Goal: Book appointment/travel/reservation

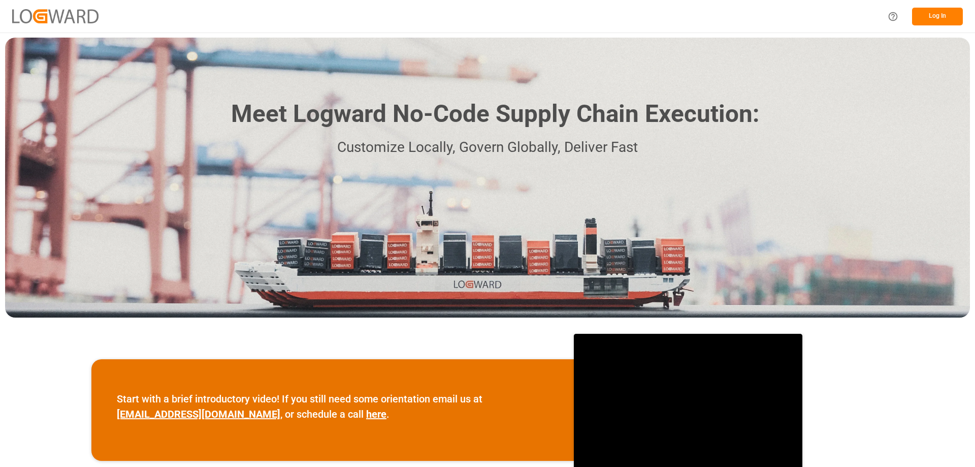
click at [928, 23] on button "Log In" at bounding box center [937, 17] width 51 height 18
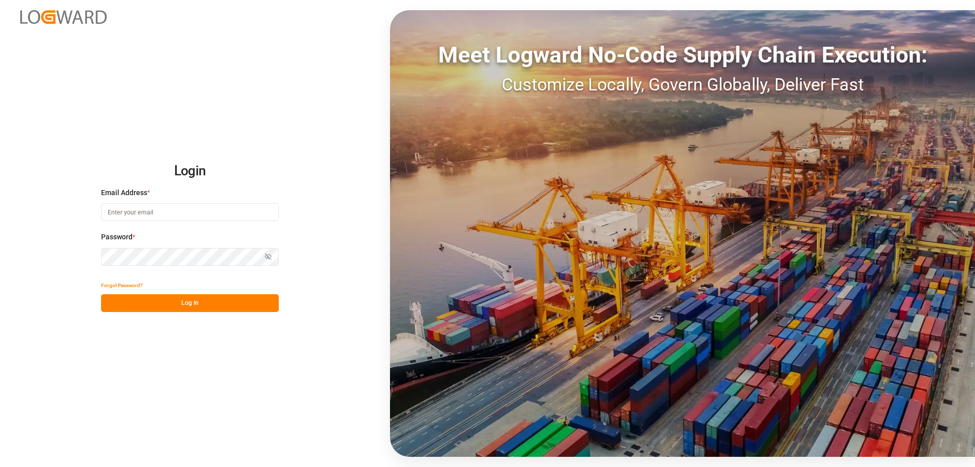
type input "[DOMAIN_NAME][EMAIL_ADDRESS][DOMAIN_NAME]"
click at [201, 304] on button "Log In" at bounding box center [190, 303] width 178 height 18
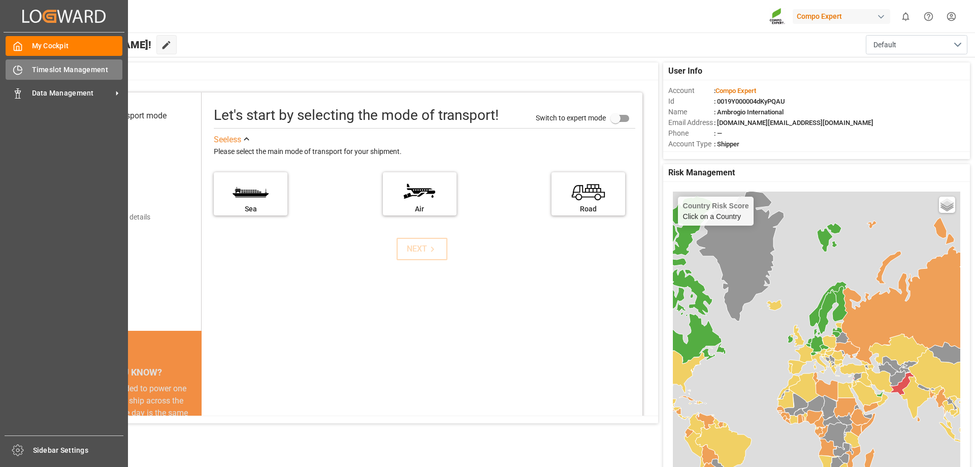
click at [103, 72] on span "Timeslot Management" at bounding box center [77, 69] width 91 height 11
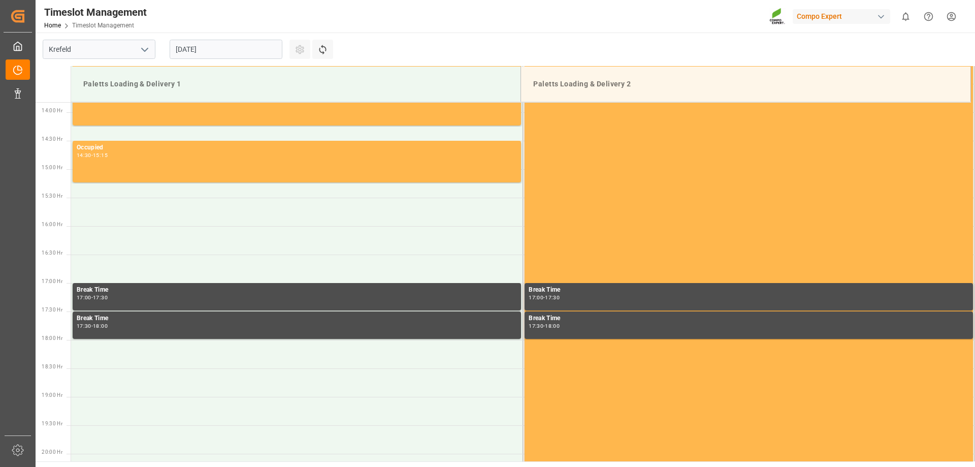
scroll to position [790, 0]
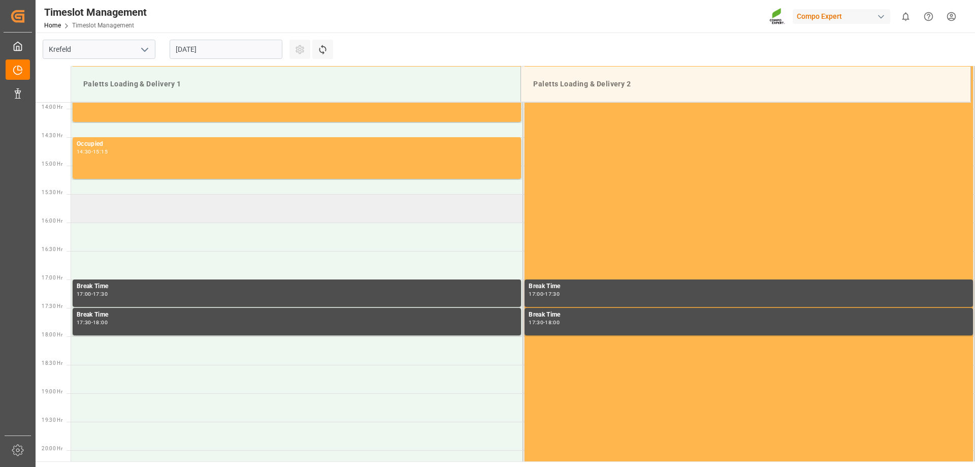
click at [161, 217] on td at bounding box center [297, 208] width 452 height 28
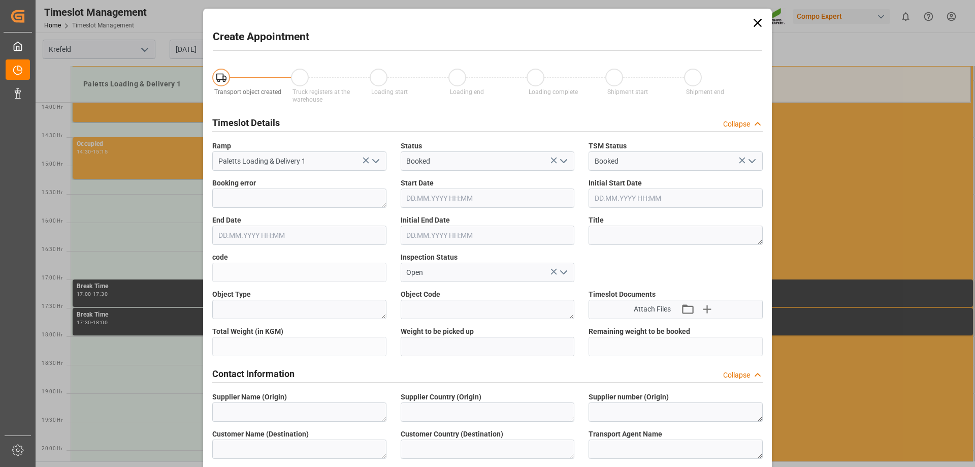
type input "[DATE] 15:30"
type input "[DATE] 16:00"
click at [756, 20] on icon at bounding box center [757, 23] width 14 height 14
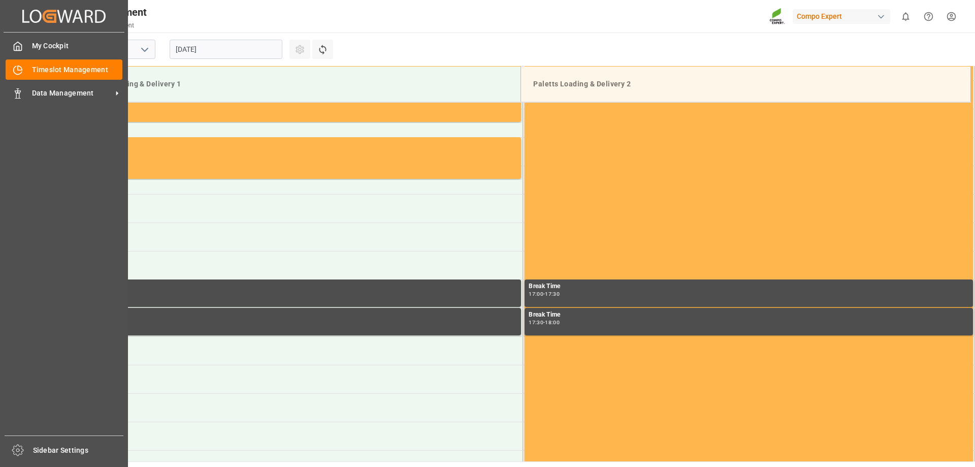
click at [103, 89] on span "Data Management" at bounding box center [72, 93] width 80 height 11
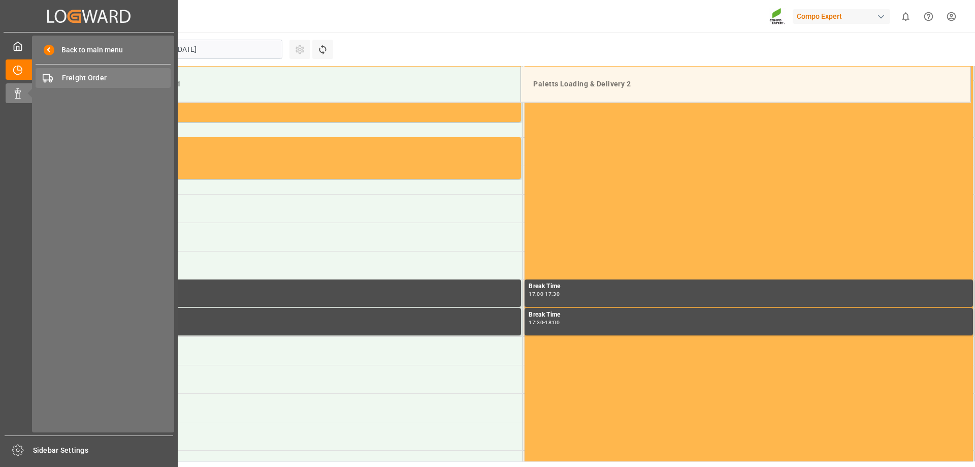
click at [97, 76] on span "Freight Order" at bounding box center [116, 78] width 109 height 11
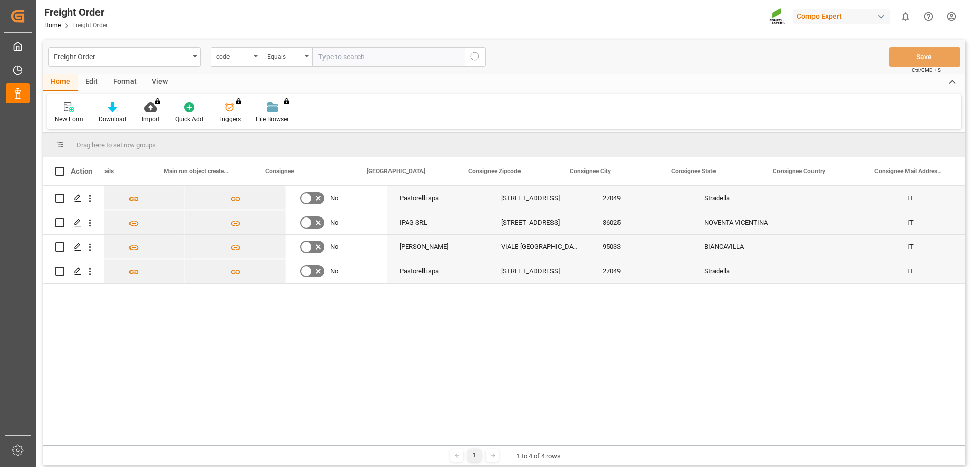
scroll to position [0, 596]
